Goal: Information Seeking & Learning: Learn about a topic

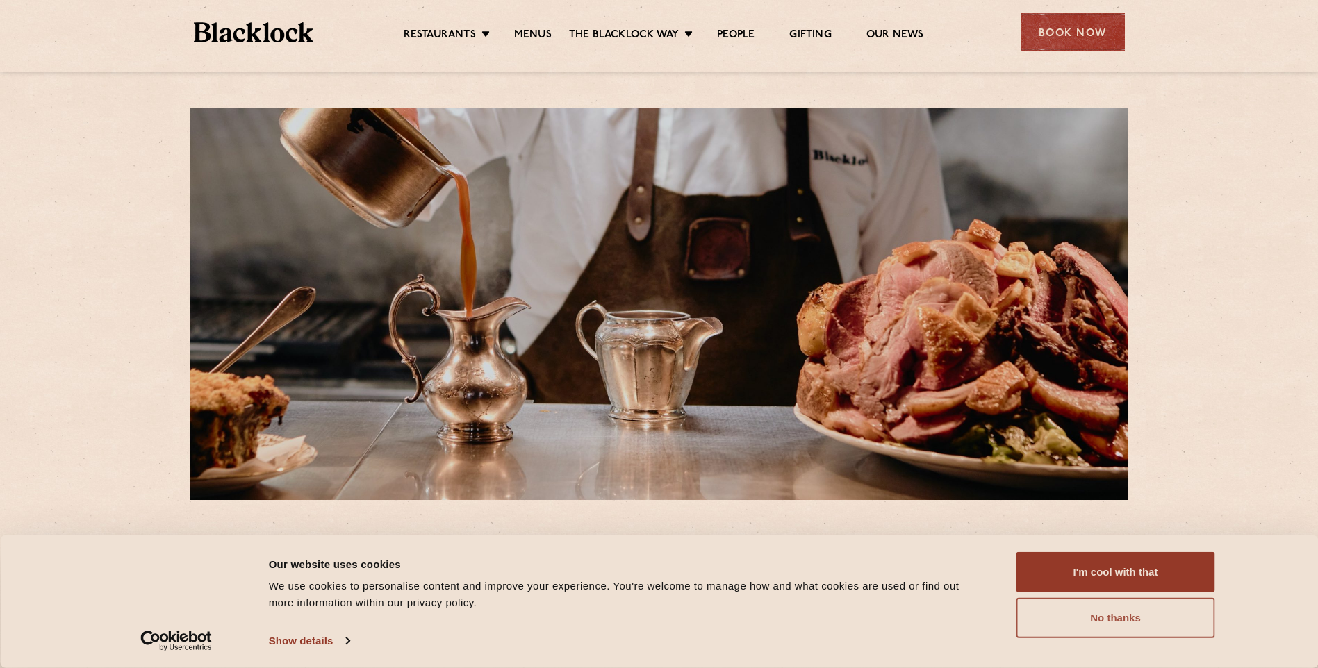
click at [1137, 623] on button "No thanks" at bounding box center [1115, 618] width 199 height 40
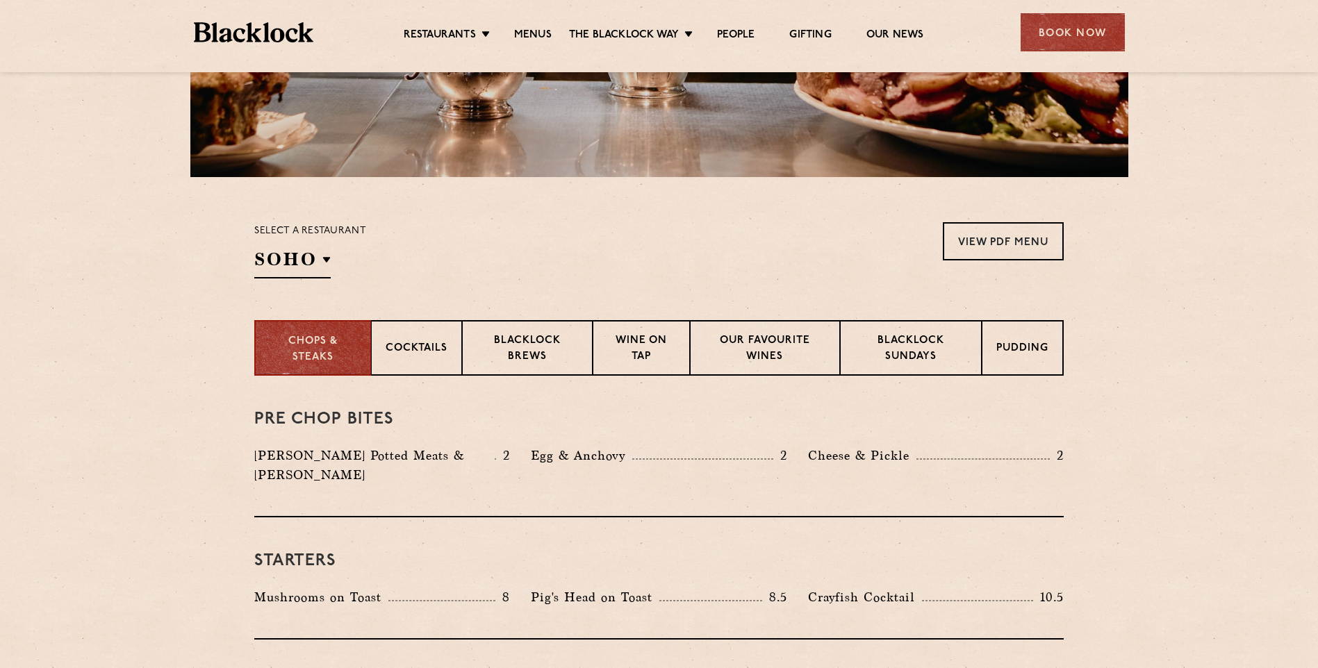
scroll to position [347, 0]
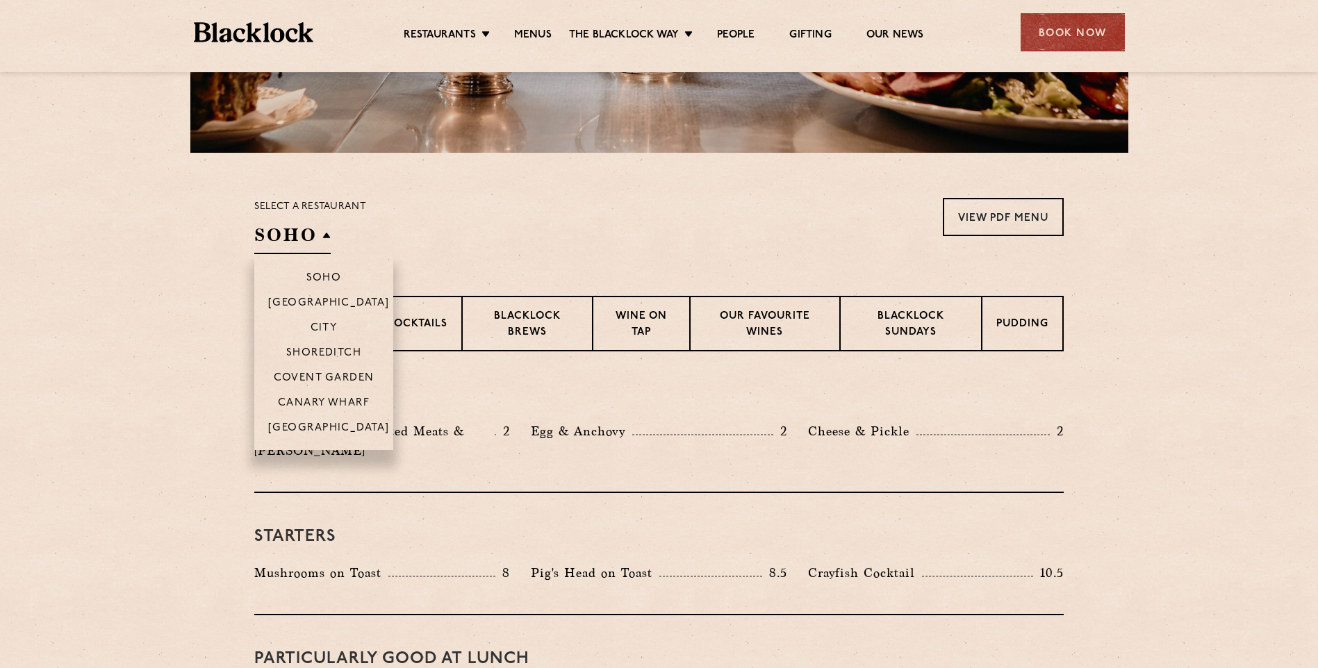
click at [329, 235] on h2 "SOHO" at bounding box center [292, 238] width 76 height 31
click at [331, 377] on p "Covent Garden" at bounding box center [324, 379] width 101 height 14
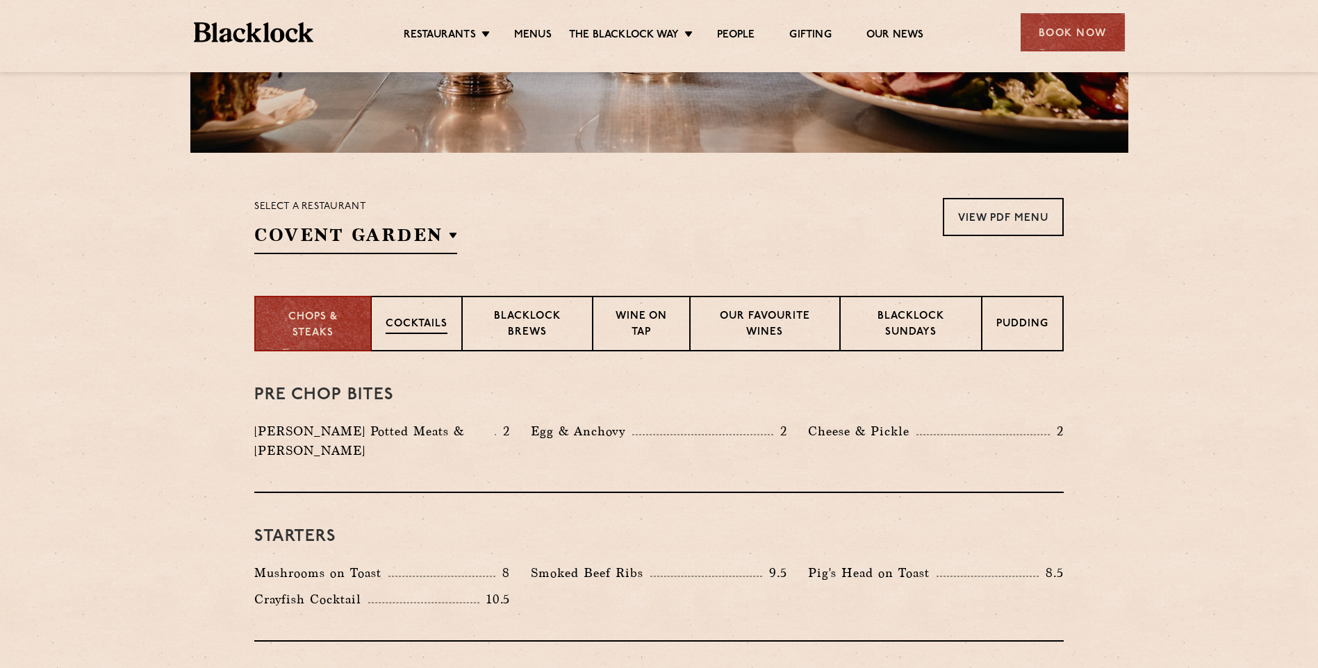
click at [396, 320] on p "Cocktails" at bounding box center [417, 325] width 62 height 17
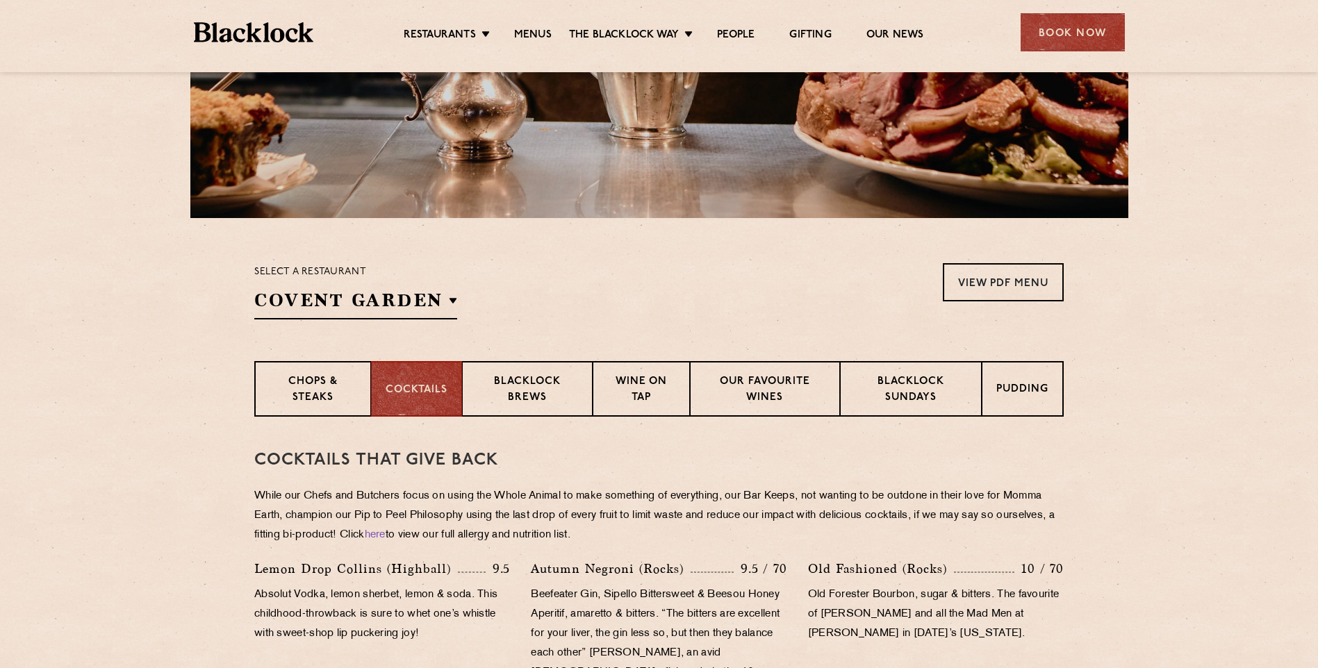
scroll to position [278, 0]
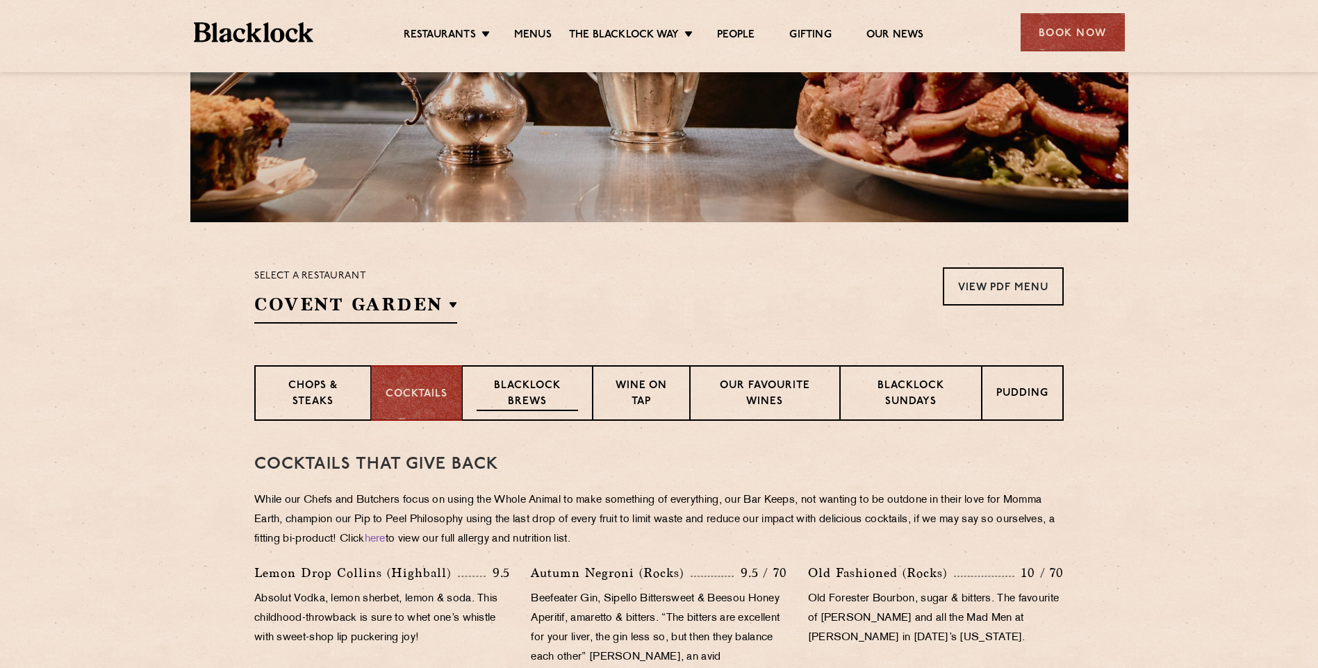
click at [535, 399] on p "Blacklock Brews" at bounding box center [527, 395] width 101 height 33
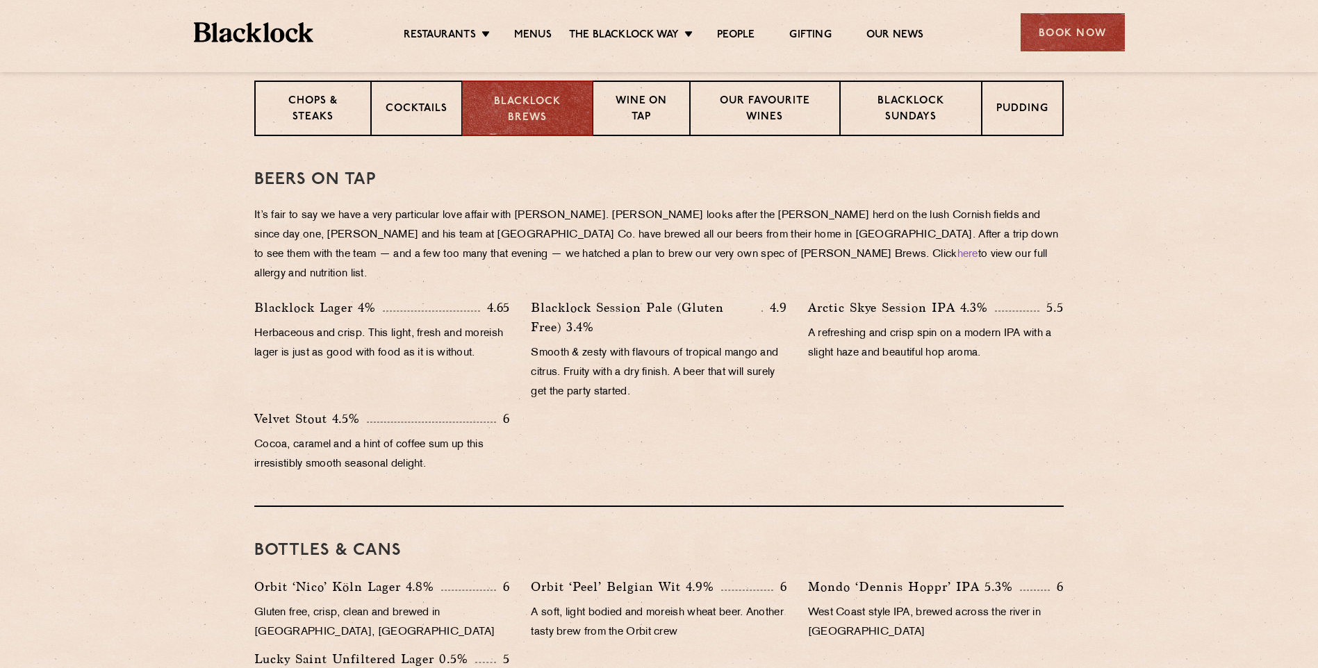
scroll to position [347, 0]
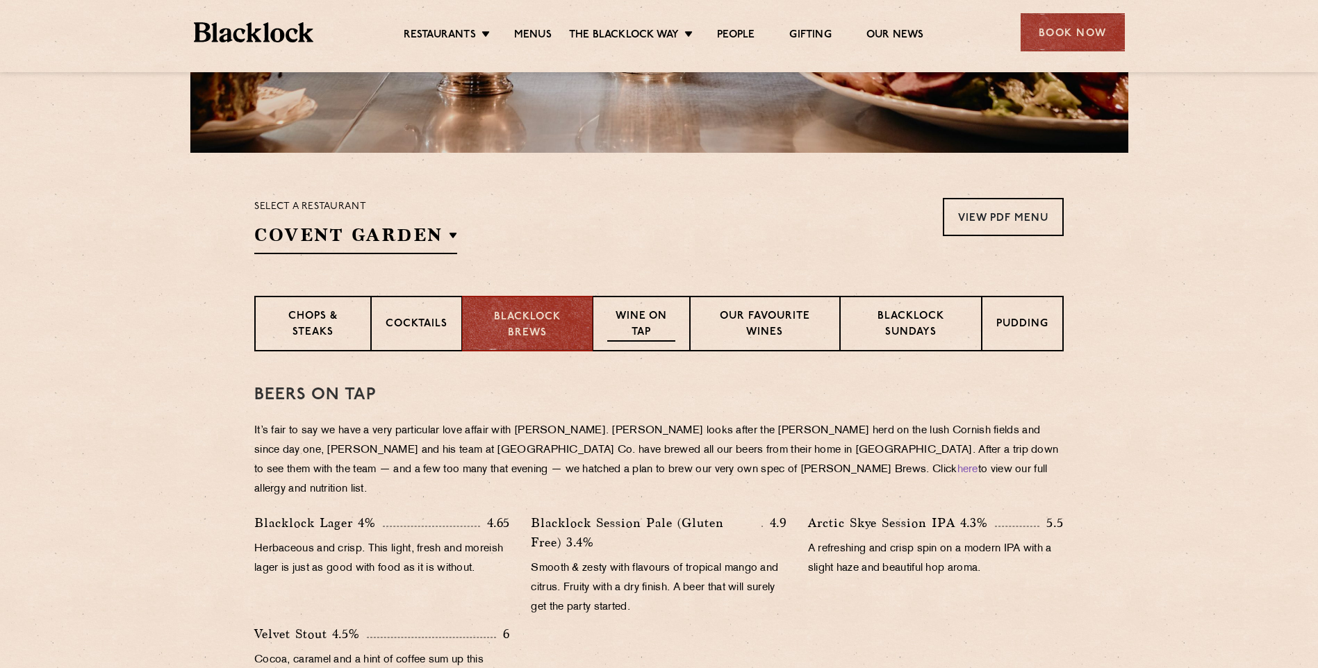
click at [653, 331] on p "Wine on Tap" at bounding box center [641, 325] width 68 height 33
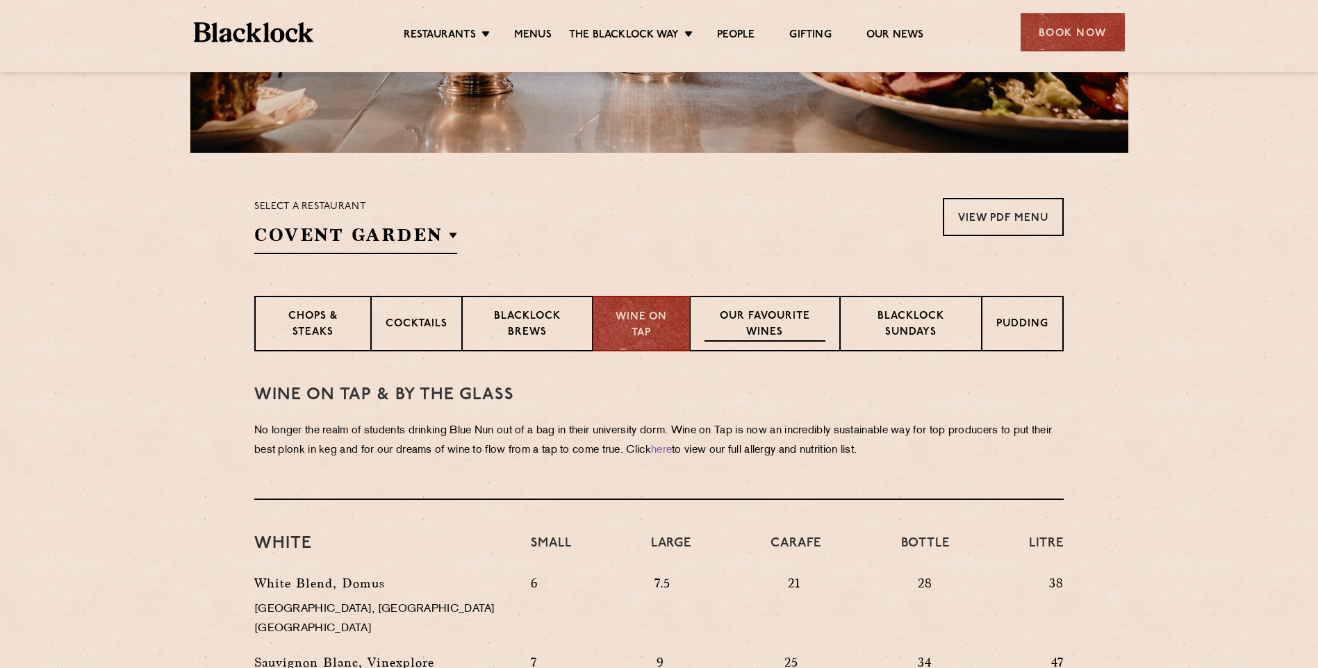
click at [734, 324] on p "Our favourite wines" at bounding box center [764, 325] width 120 height 33
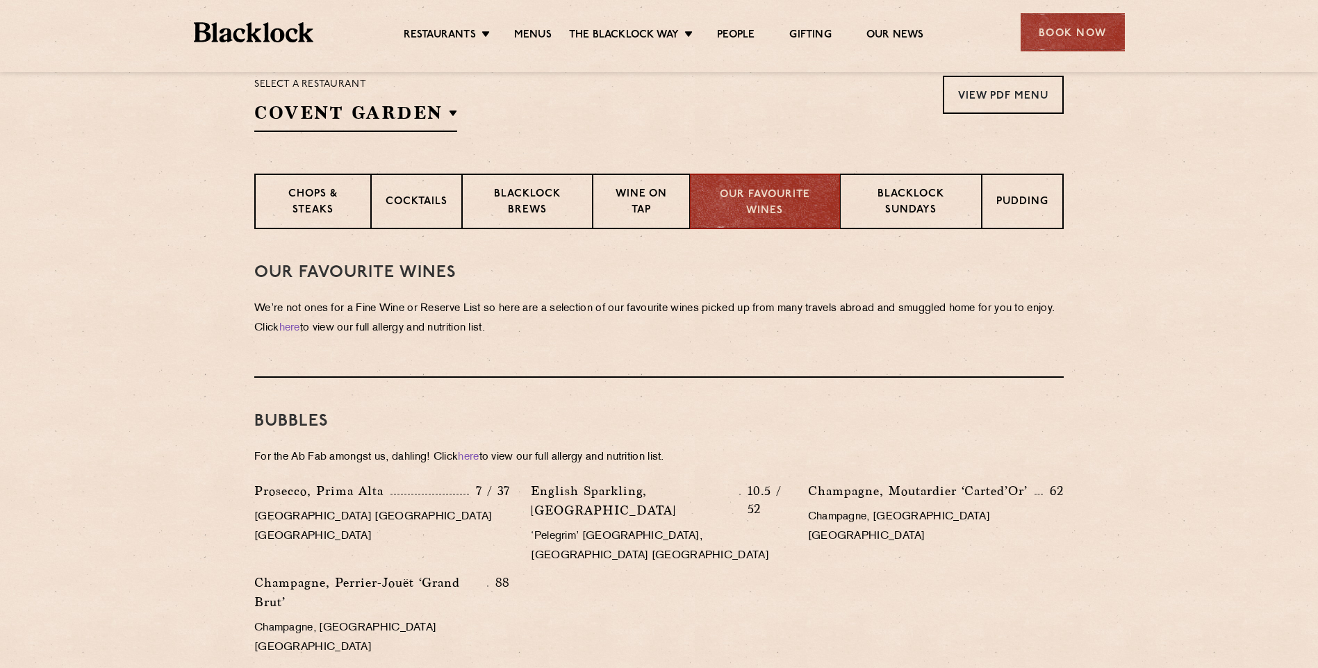
scroll to position [486, 0]
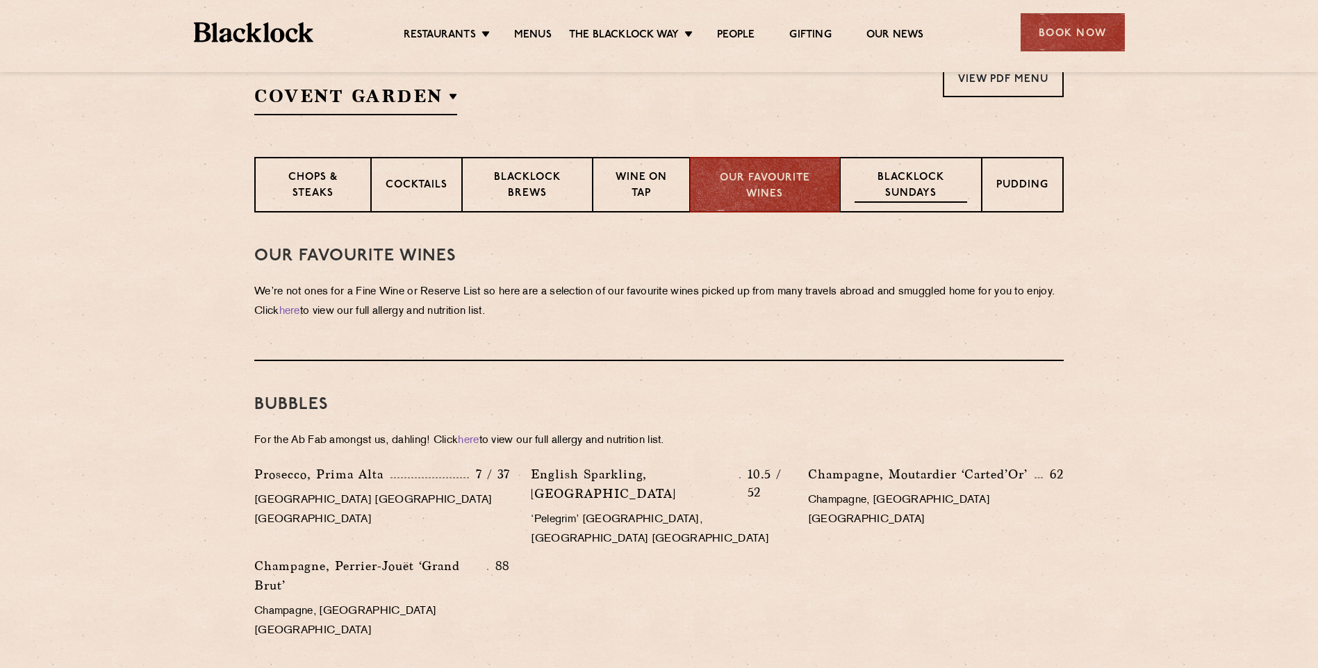
click at [872, 186] on p "Blacklock Sundays" at bounding box center [911, 186] width 113 height 33
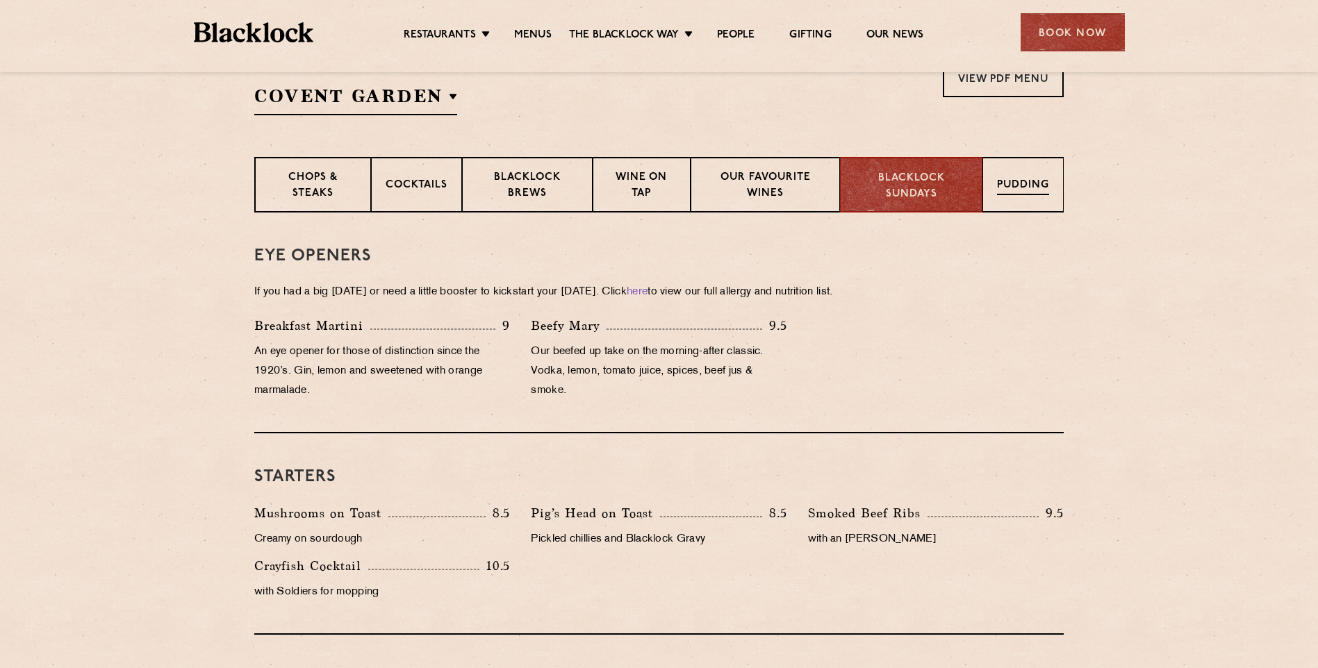
click at [1013, 178] on p "Pudding" at bounding box center [1023, 186] width 52 height 17
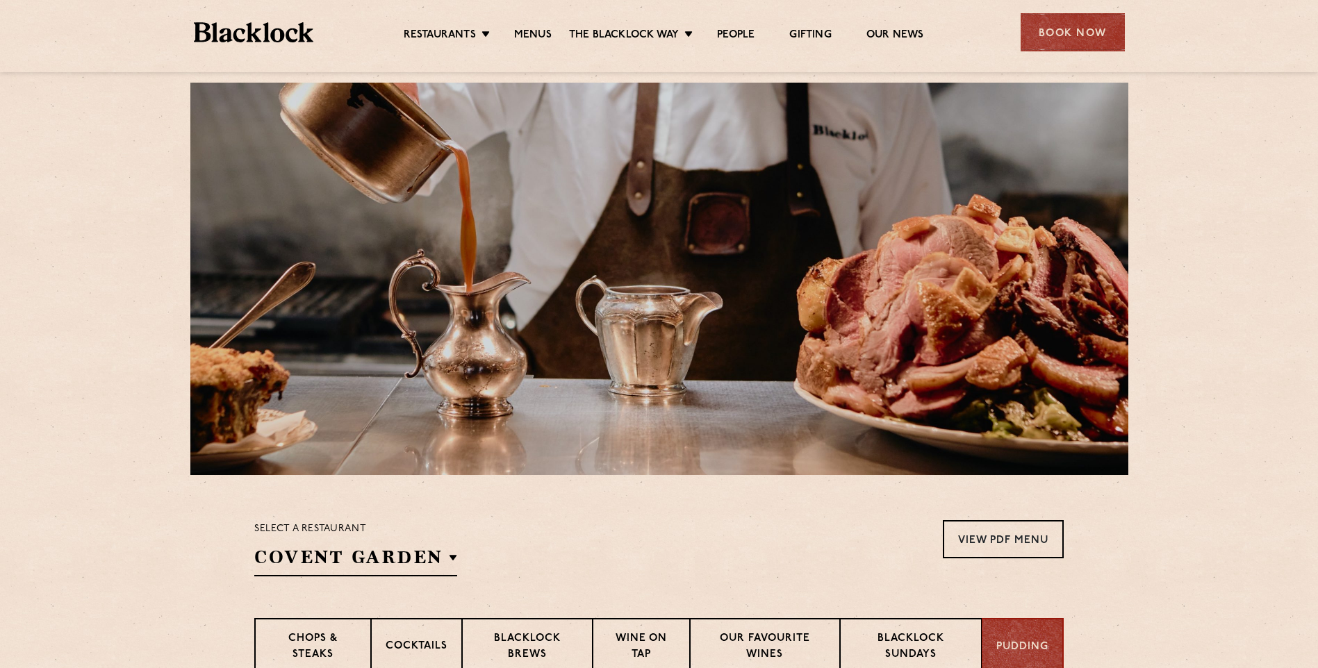
scroll to position [0, 0]
